Goal: Information Seeking & Learning: Learn about a topic

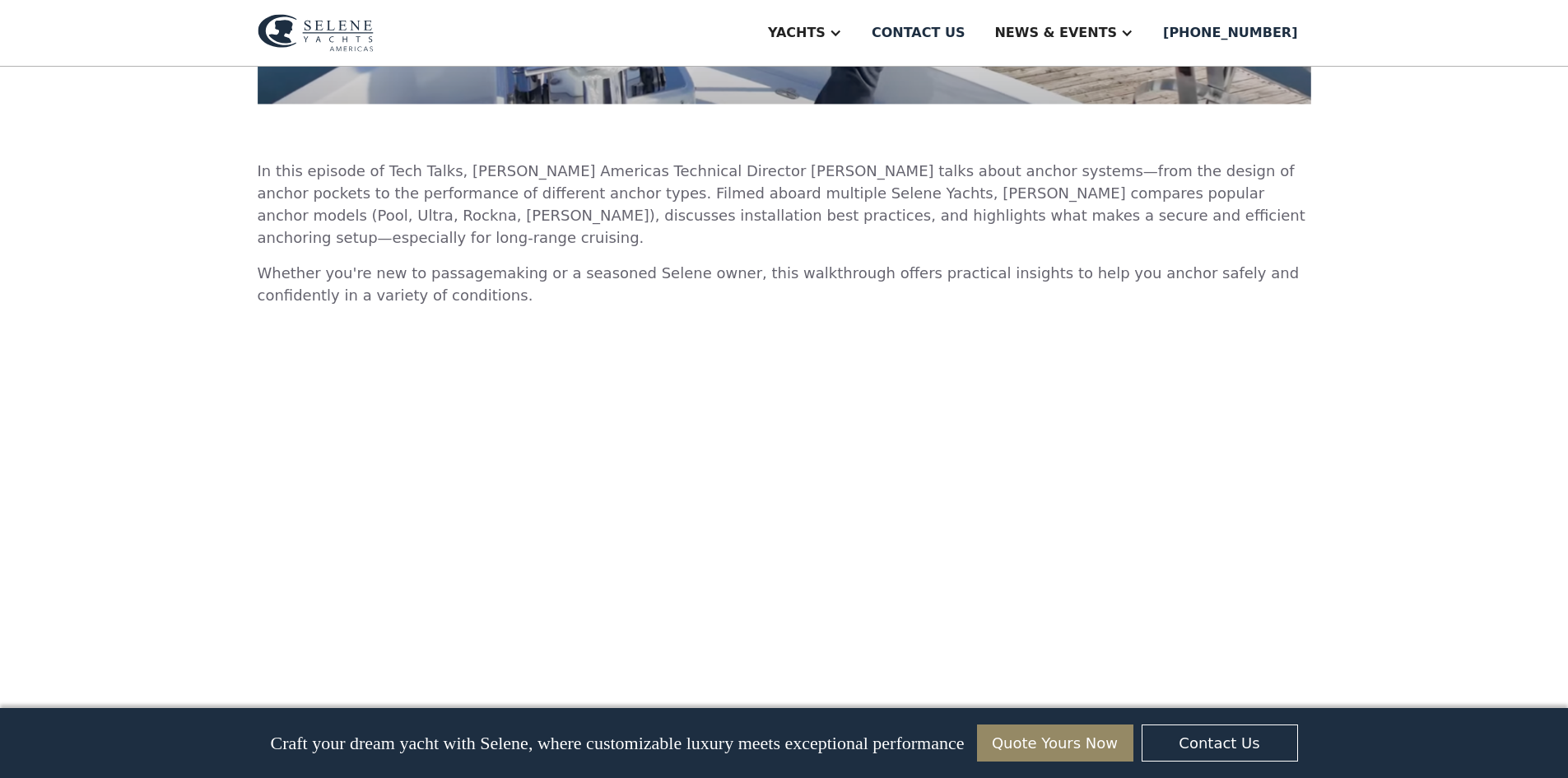
scroll to position [576, 0]
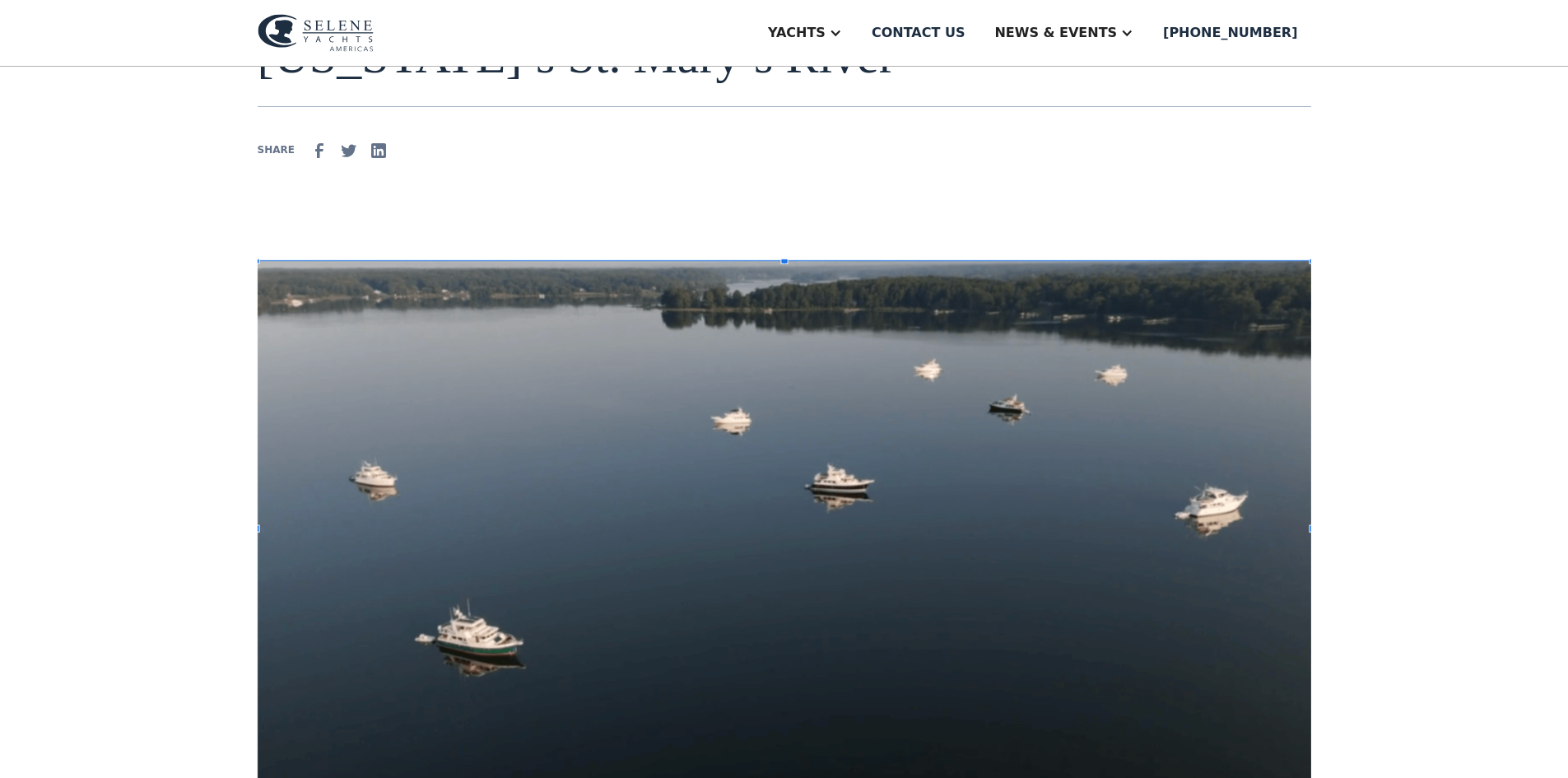
scroll to position [329, 0]
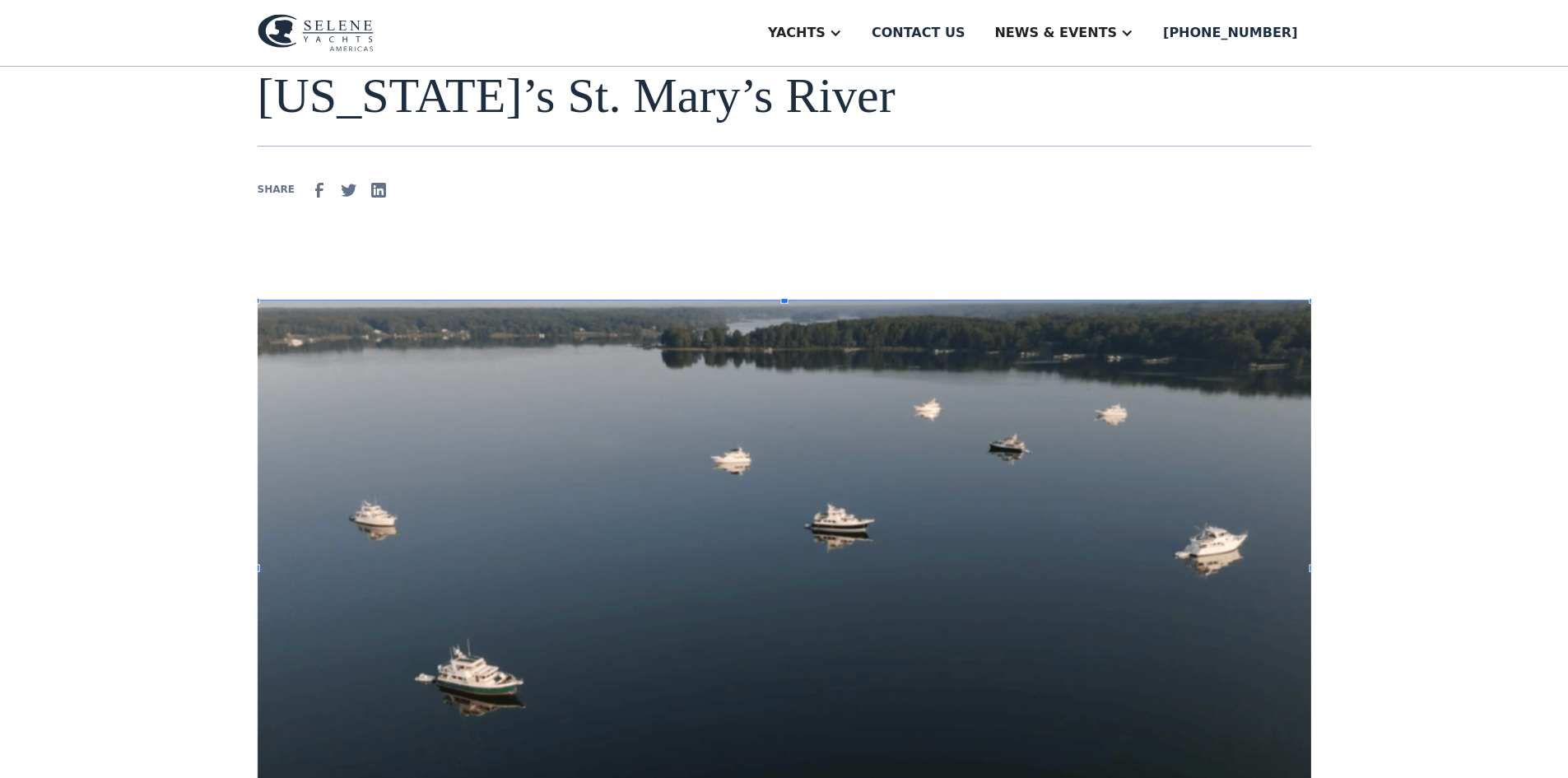
click at [599, 230] on div "At the beginning of July, a group of Selene owners gathered on the Chesapeake B…" at bounding box center [785, 334] width 1054 height 996
click at [1148, 211] on div "At the beginning of July, a group of Selene owners gathered on the Chesapeake B…" at bounding box center [785, 334] width 1054 height 996
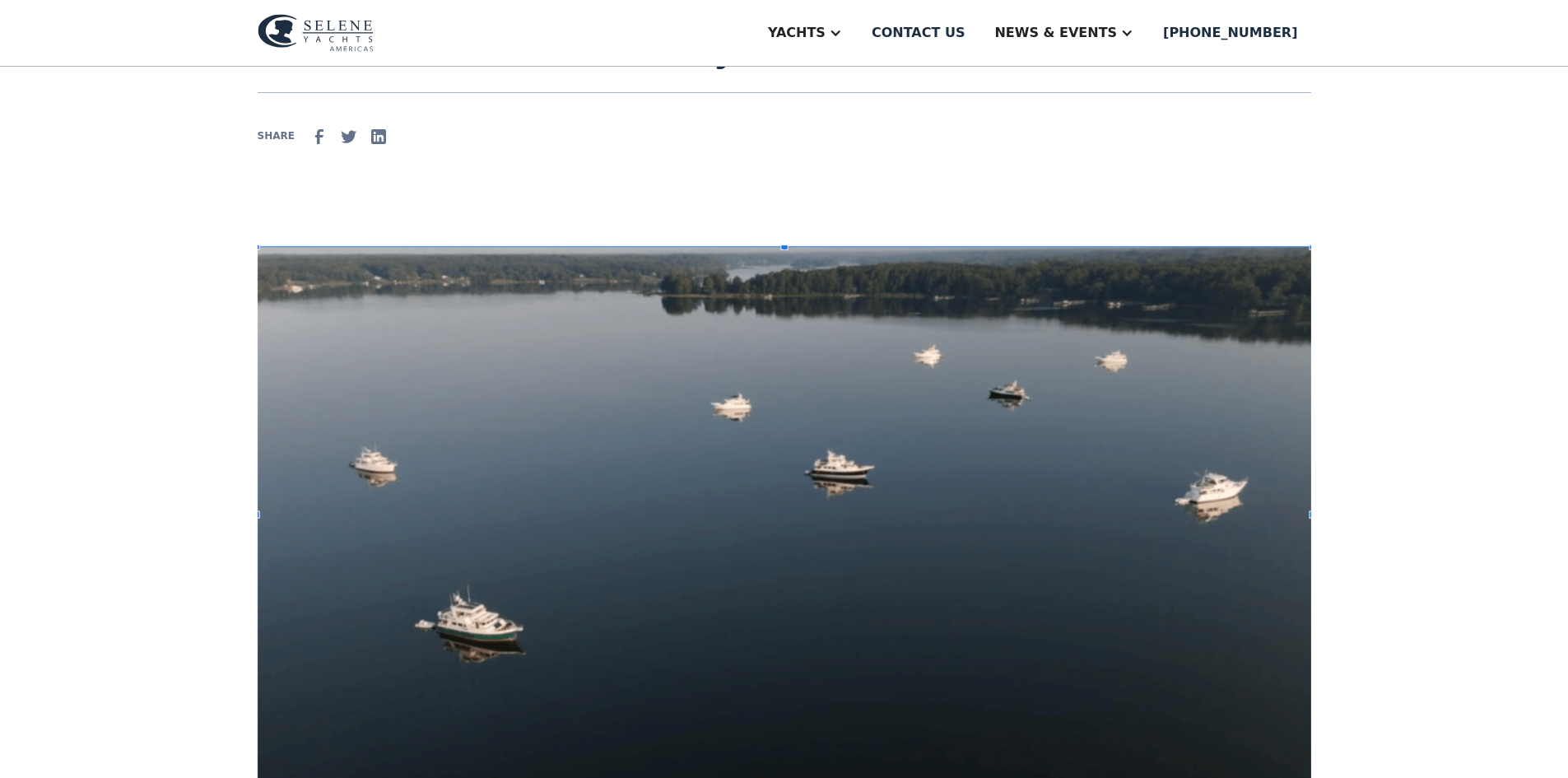
scroll to position [247, 0]
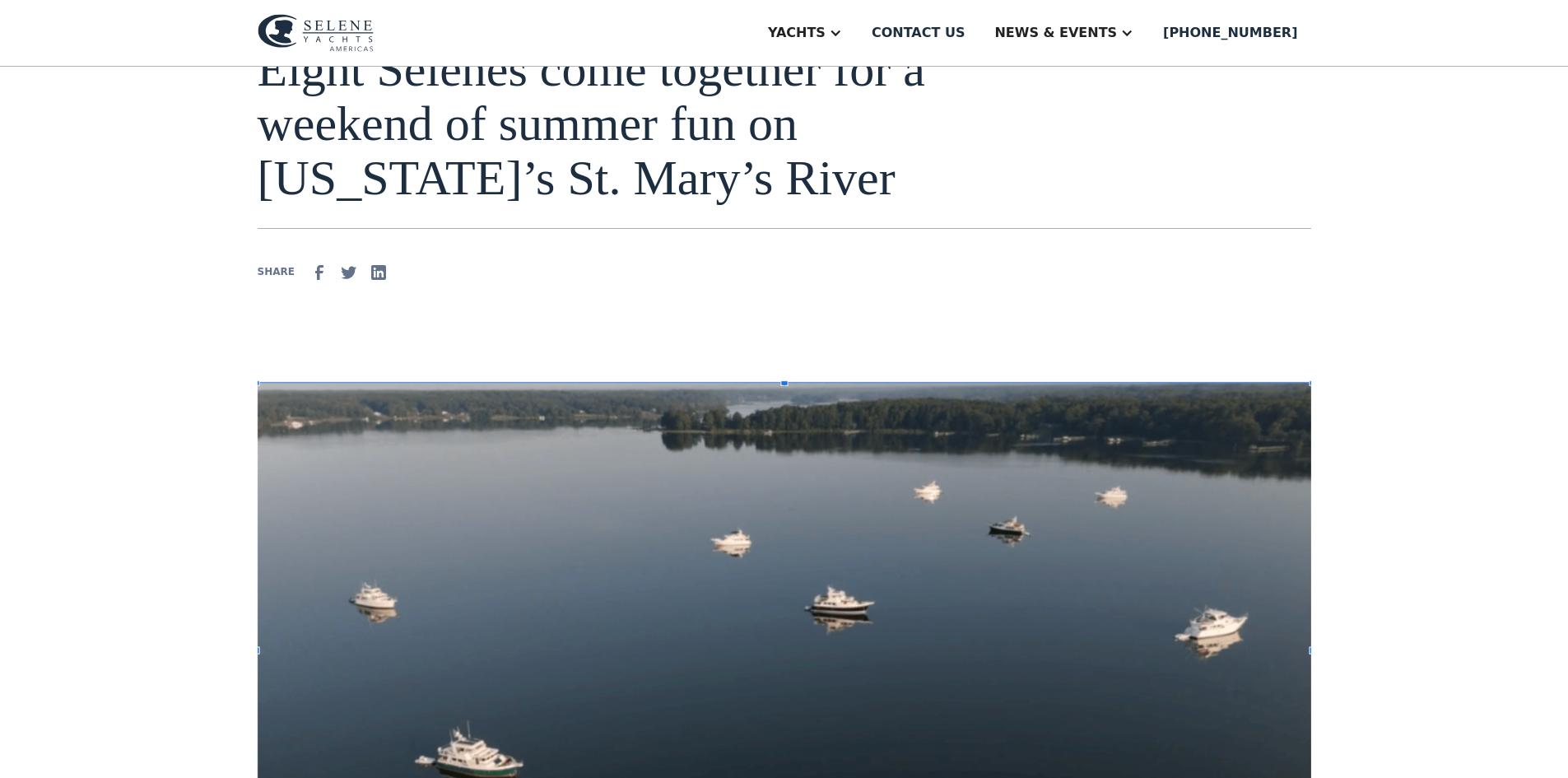
click at [354, 459] on img at bounding box center [785, 648] width 1054 height 534
